Goal: Information Seeking & Learning: Learn about a topic

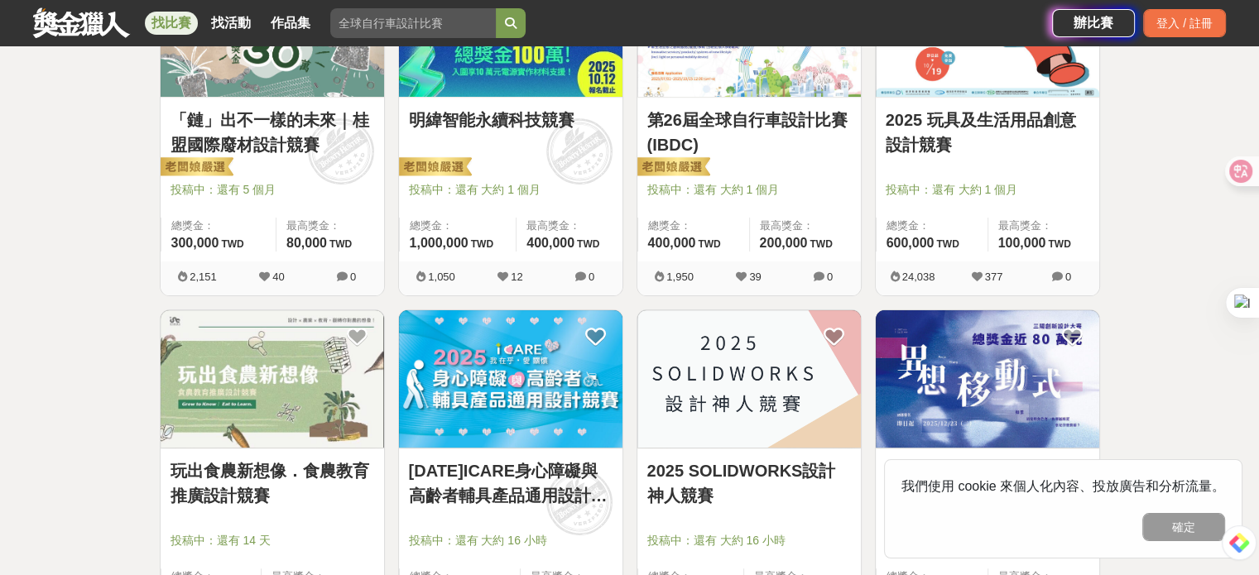
scroll to position [579, 0]
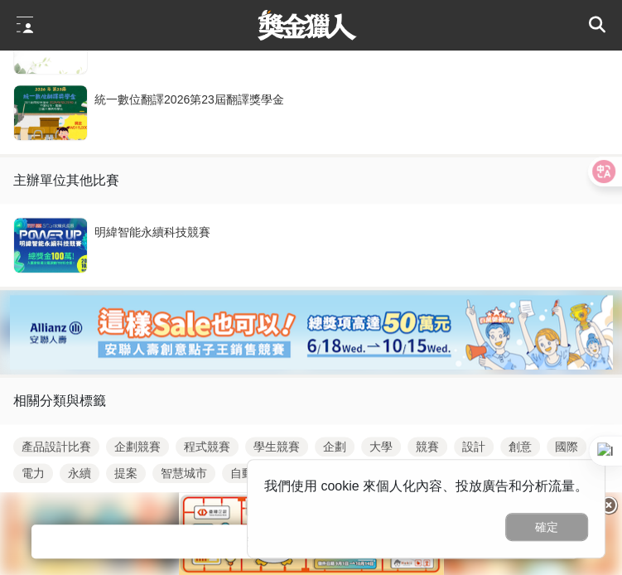
scroll to position [3510, 0]
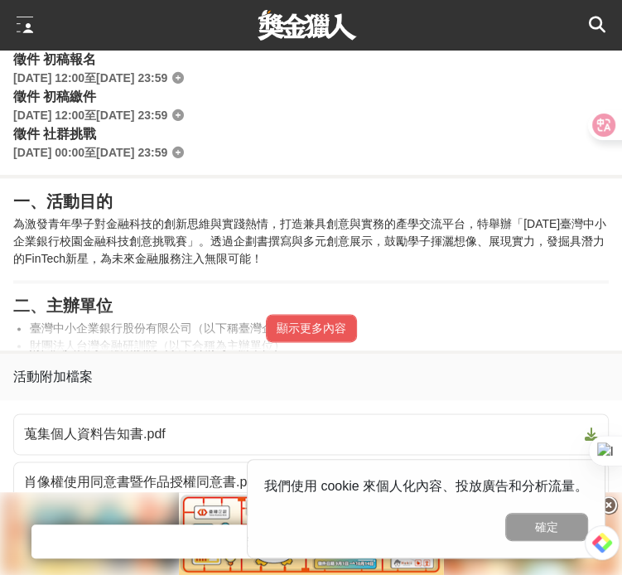
scroll to position [993, 0]
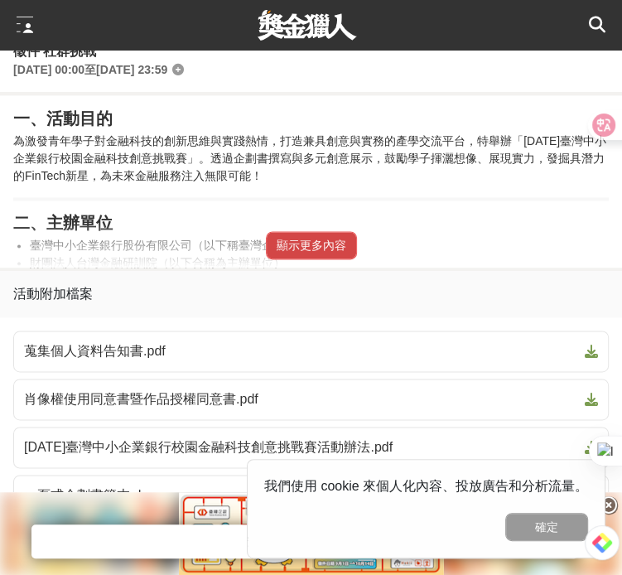
click at [293, 254] on button "顯示更多內容" at bounding box center [311, 245] width 91 height 28
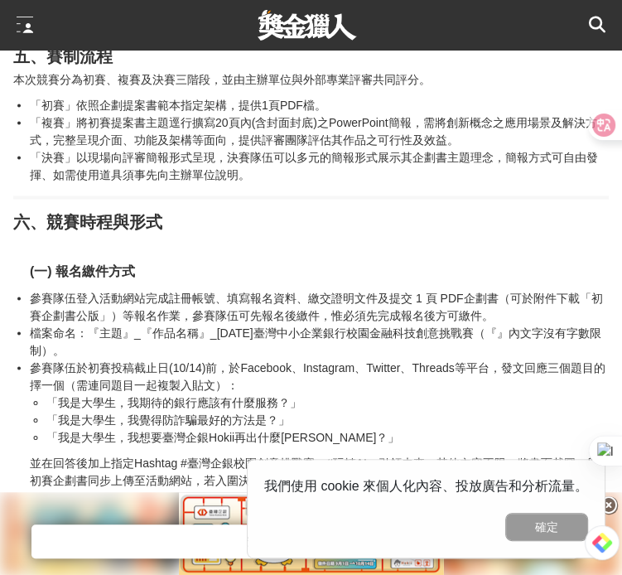
scroll to position [1573, 0]
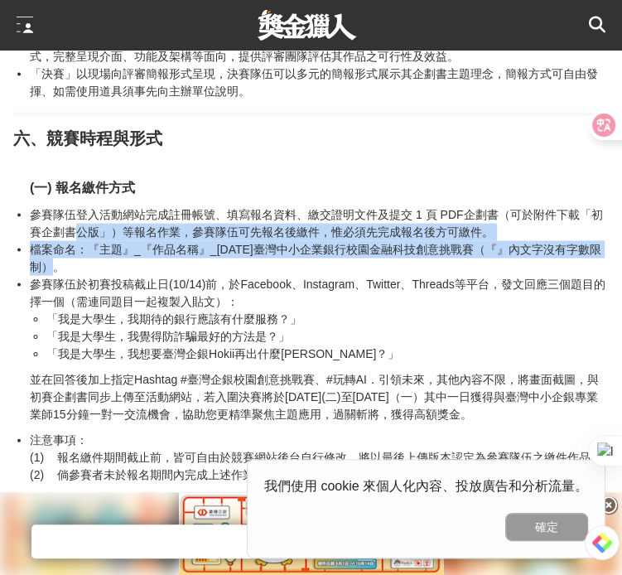
drag, startPoint x: 78, startPoint y: 235, endPoint x: 132, endPoint y: 266, distance: 62.6
click at [132, 266] on ul "參賽隊伍登入活動網站完成註冊帳號、填寫報名資料、繳交證明文件及提交 1 頁 PDF企劃書（可於附件下載「初賽企劃書公版」）等報名作業，參賽隊伍可先報名後繳件，…" at bounding box center [310, 284] width 595 height 156
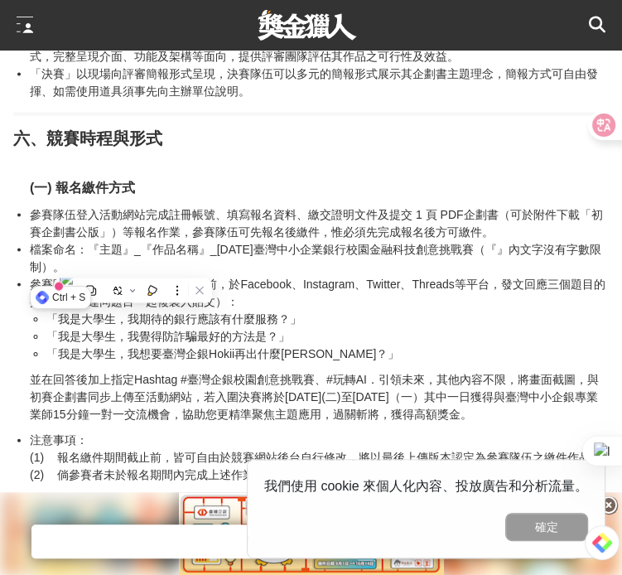
click at [145, 333] on li "「我是大學生，我覺得防詐騙最好的方法是？」" at bounding box center [327, 336] width 562 height 17
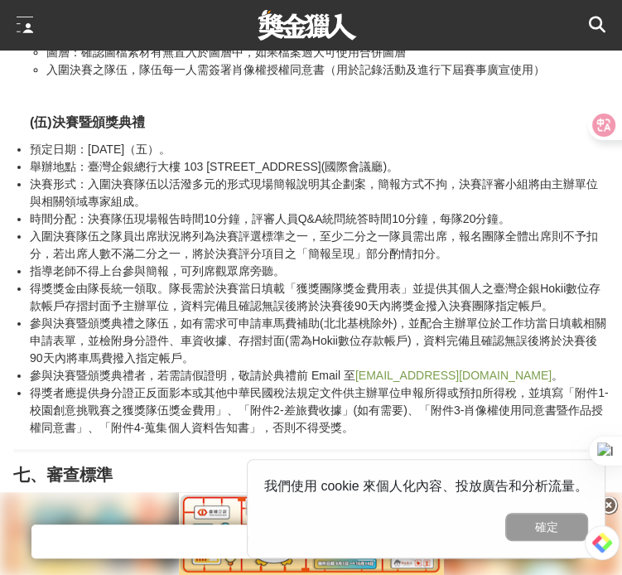
scroll to position [2649, 0]
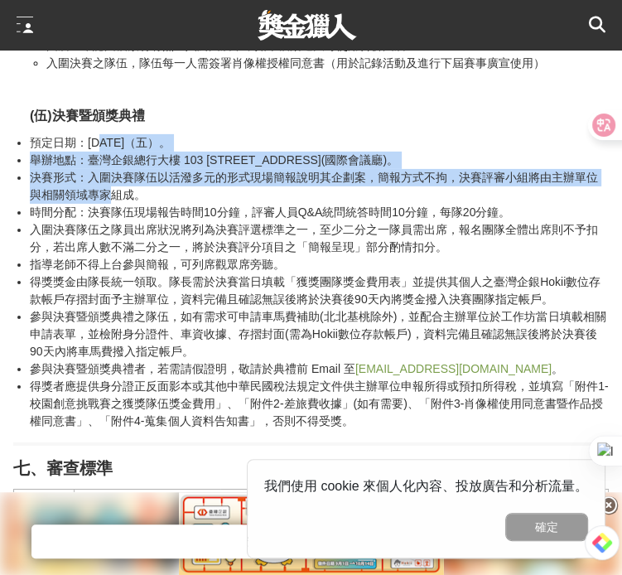
drag, startPoint x: 99, startPoint y: 142, endPoint x: 108, endPoint y: 201, distance: 59.5
click at [108, 201] on ul "預定日期：114年12月5日（五）。 舉辦地點：臺灣企銀總行大樓 103 台北市大同區塔城街30號17樓(國際會議廳)。 決賽形式：入圍決賽隊伍以活潑多元的形…" at bounding box center [310, 282] width 595 height 296
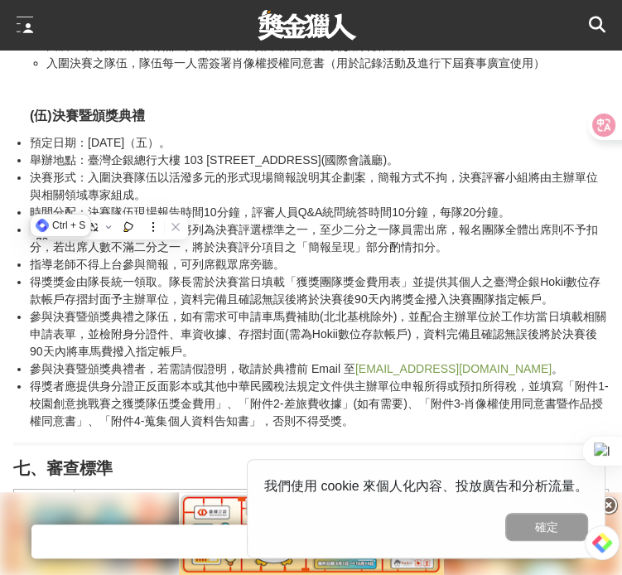
click at [185, 320] on li "參與決賽暨頒獎典禮之隊伍，如有需求可申請車馬費補助(北北基桃除外)，並配合主辦單位於工作坊當日填載相關申請表單，並檢附身分證件、車資收據、存摺封面(需為Hok…" at bounding box center [319, 334] width 579 height 52
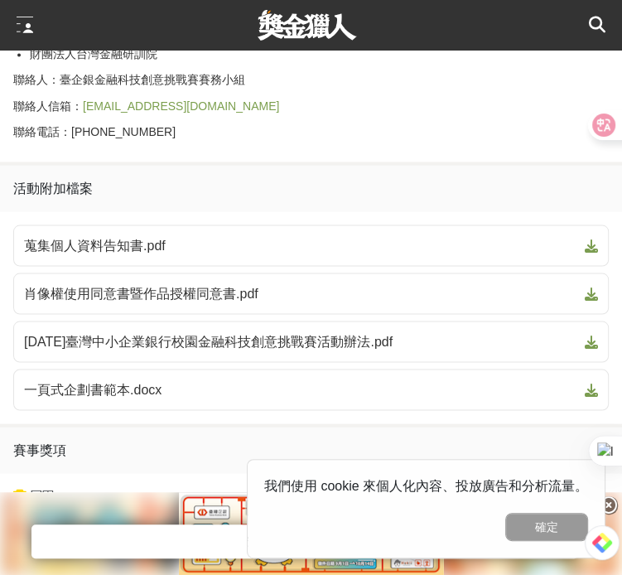
scroll to position [4636, 0]
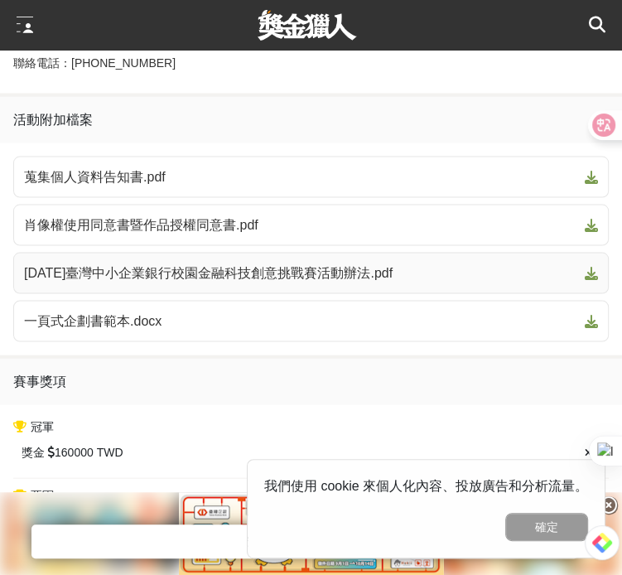
click at [262, 252] on link "2025年臺灣中小企業銀行校園金融科技創意挑戰賽活動辦法.pdf" at bounding box center [310, 272] width 595 height 41
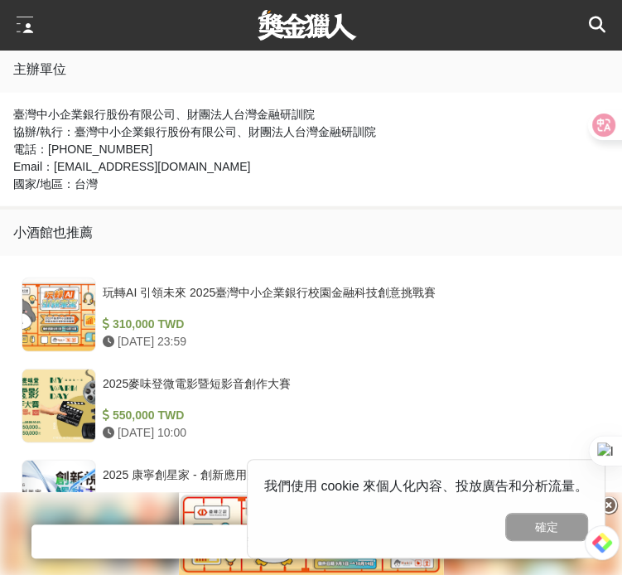
scroll to position [4719, 0]
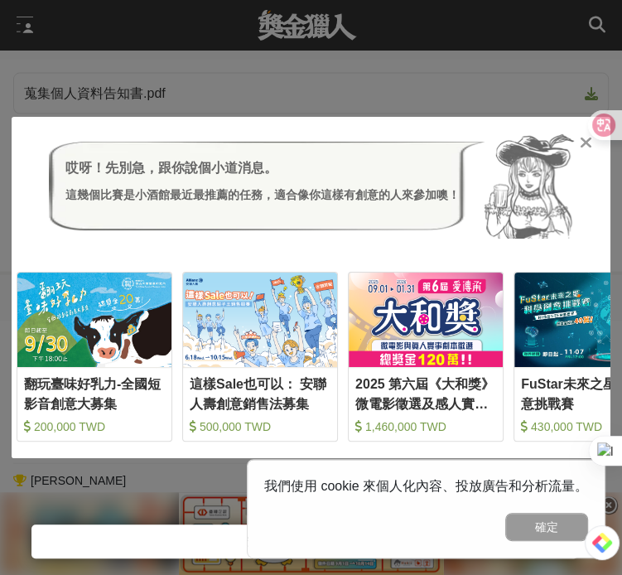
click at [575, 66] on div "哎呀！先別急，跟你說個小道消息。 這幾個比賽是小酒館最近最推薦的任務，適合像你這樣有創意的人來參加噢！ 翻玩臺味好乳力-全國短影音創意大募集 200,000 …" at bounding box center [311, 287] width 622 height 575
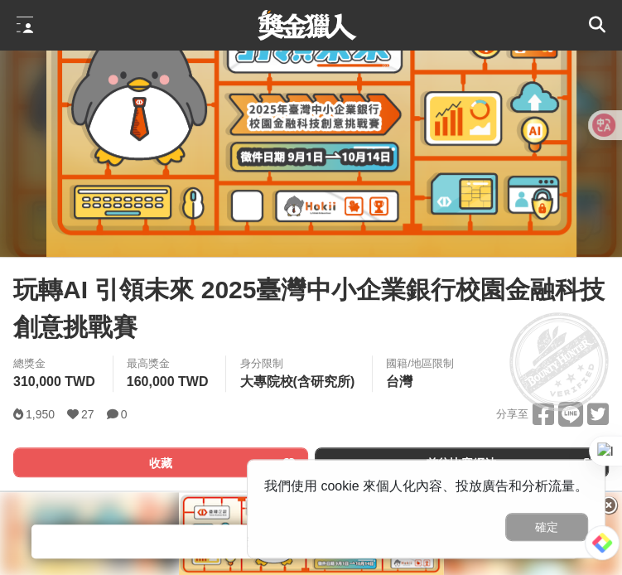
scroll to position [414, 0]
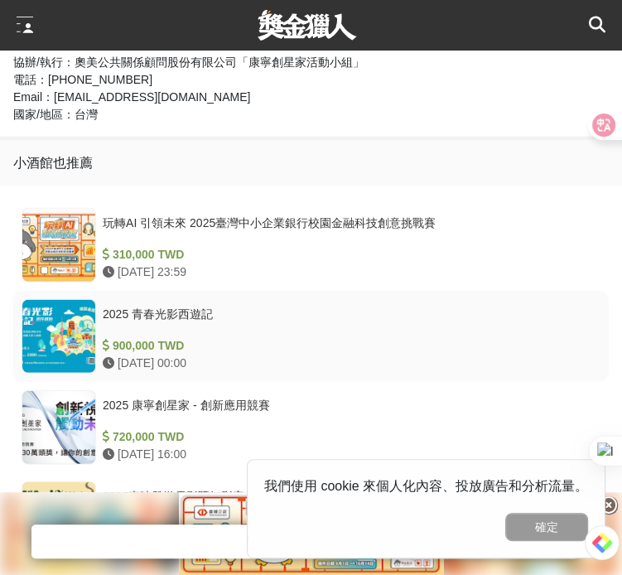
scroll to position [1987, 0]
